Goal: Go to known website: Access a specific website the user already knows

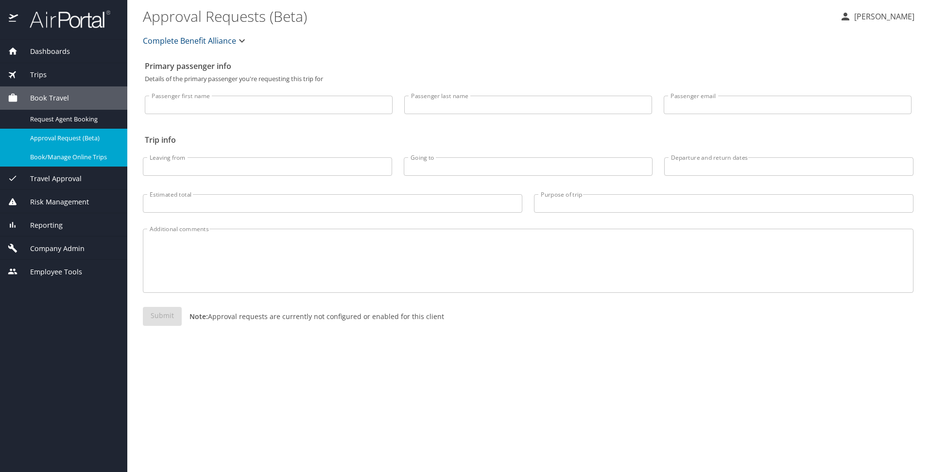
click at [66, 160] on span "Book/Manage Online Trips" at bounding box center [72, 157] width 85 height 9
